Goal: Task Accomplishment & Management: Manage account settings

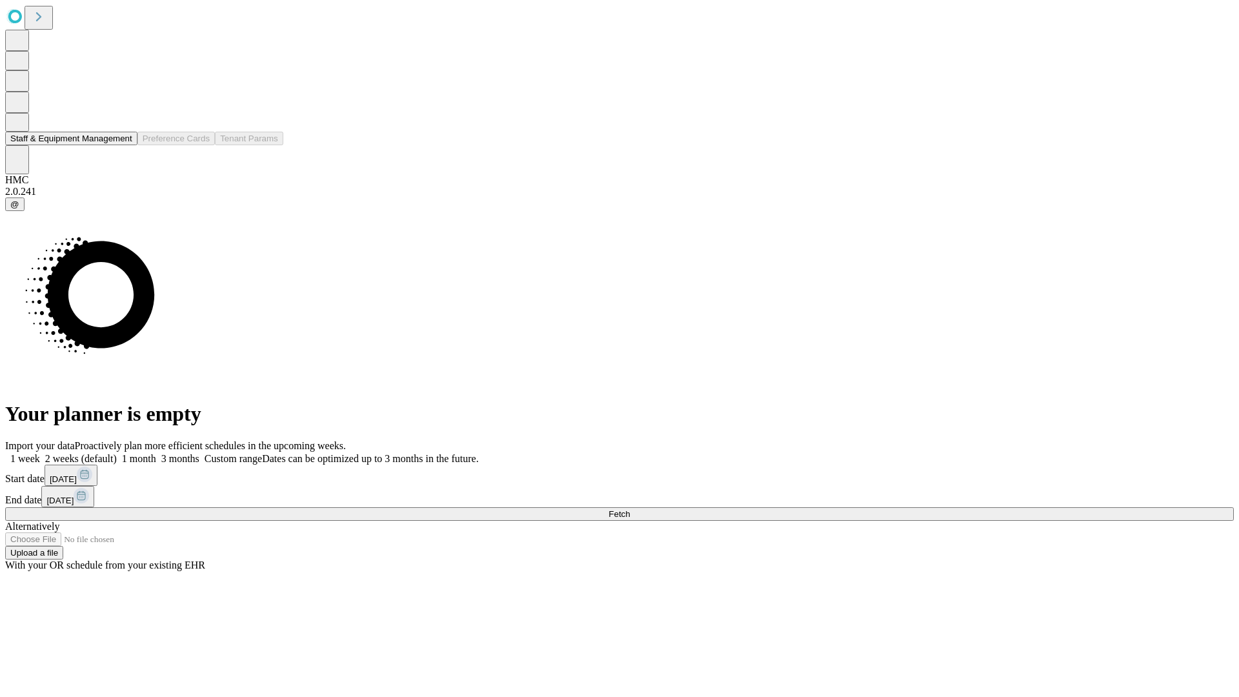
click at [121, 145] on button "Staff & Equipment Management" at bounding box center [71, 139] width 132 height 14
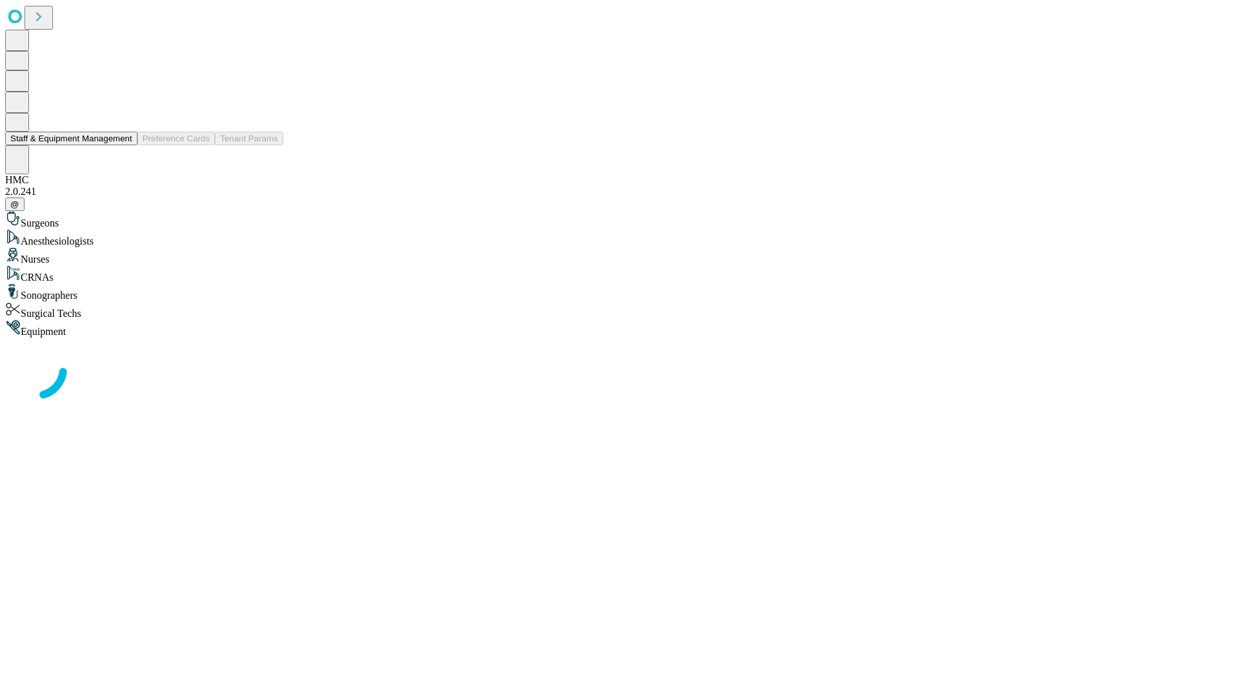
click at [123, 145] on button "Staff & Equipment Management" at bounding box center [71, 139] width 132 height 14
